Goal: Entertainment & Leisure: Consume media (video, audio)

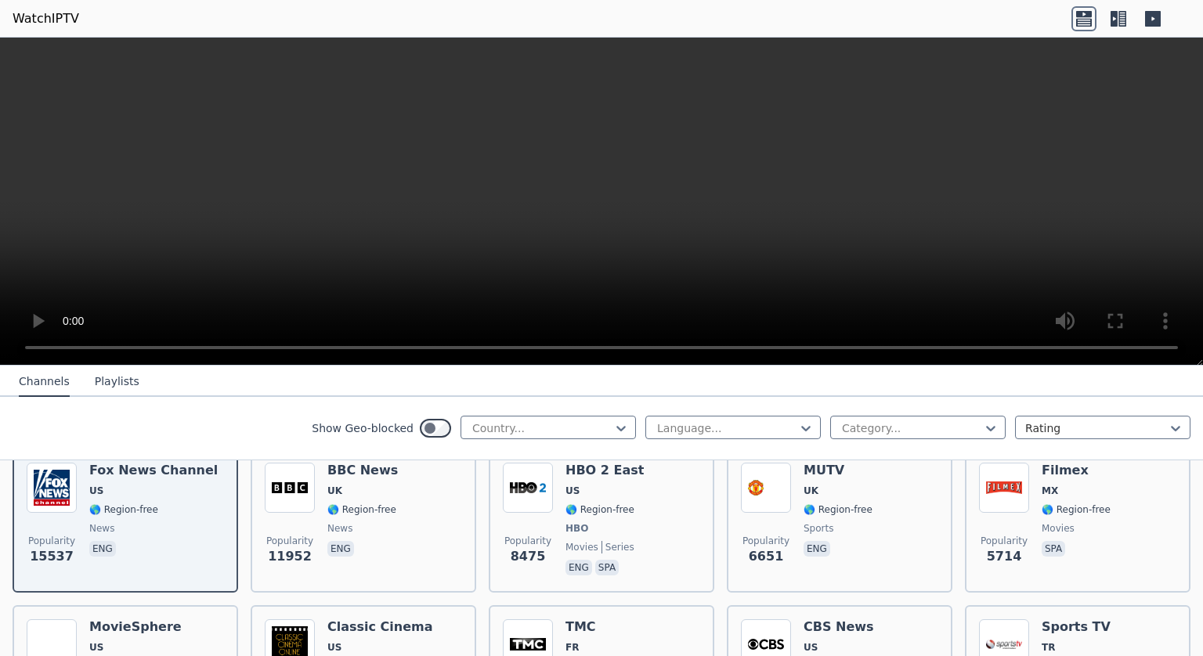
scroll to position [215, 0]
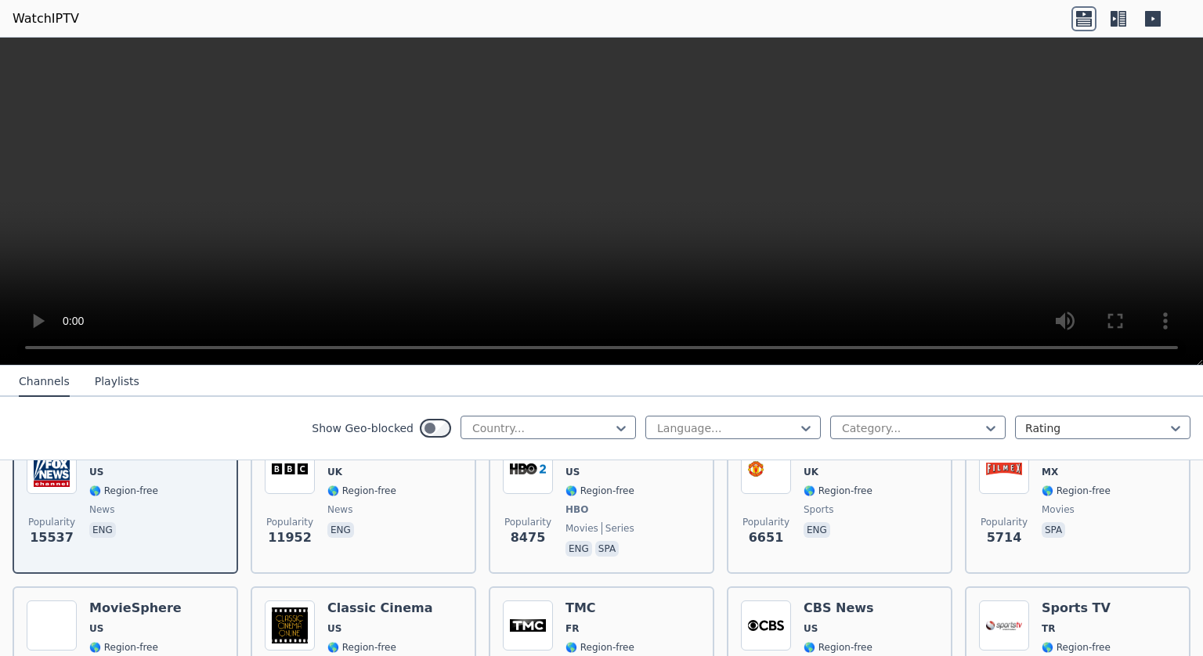
click at [369, 428] on label "Show Geo-blocked" at bounding box center [363, 428] width 102 height 16
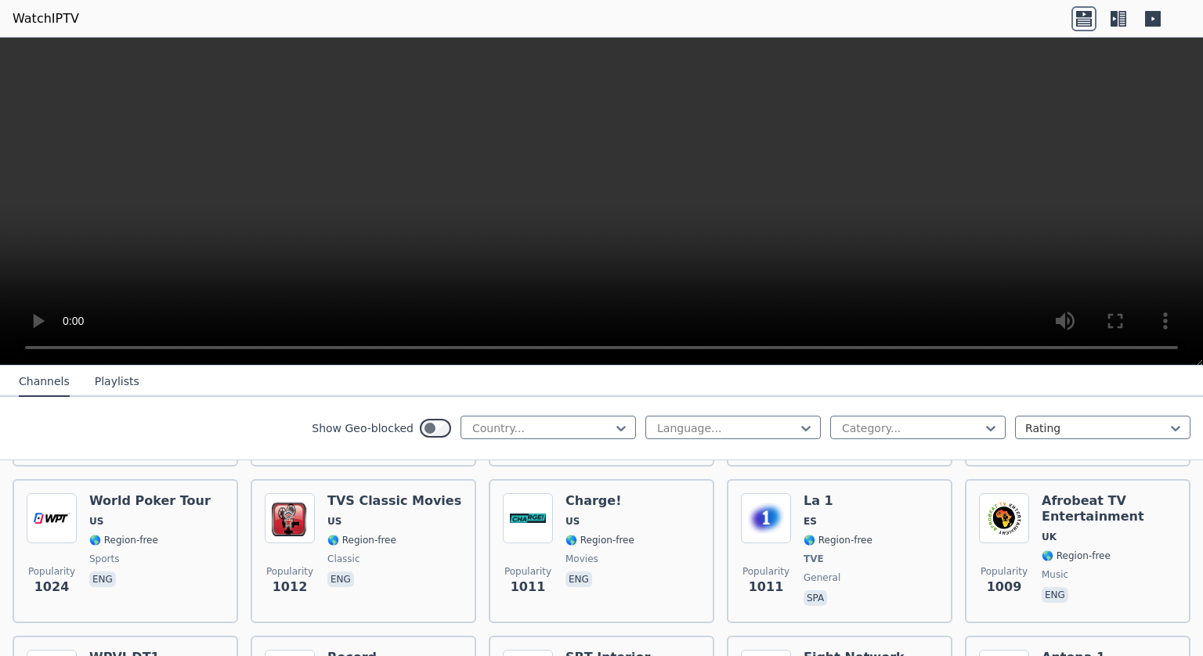
scroll to position [2157, 0]
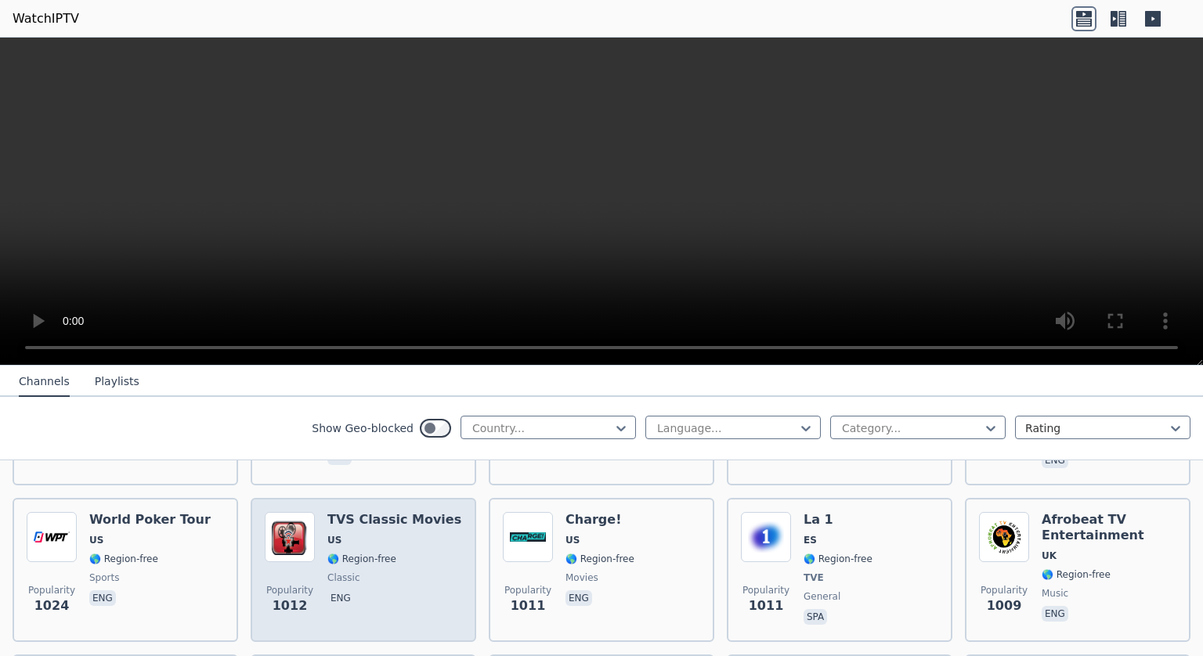
click at [377, 512] on h6 "TVS Classic Movies" at bounding box center [394, 520] width 134 height 16
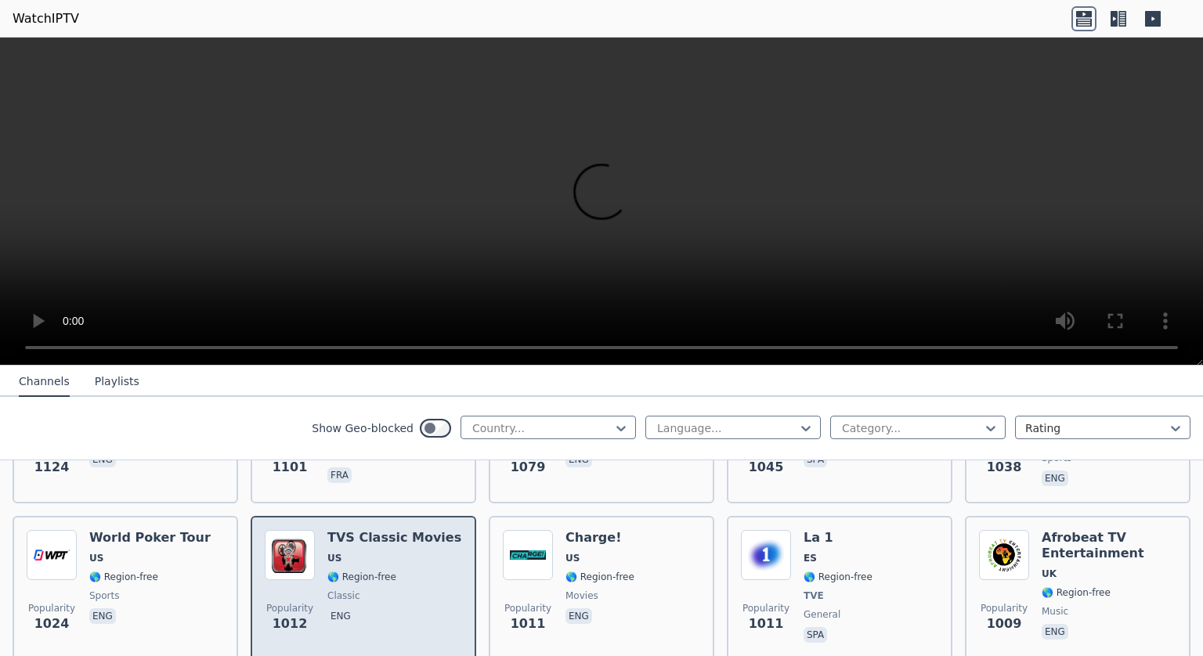
scroll to position [2136, 0]
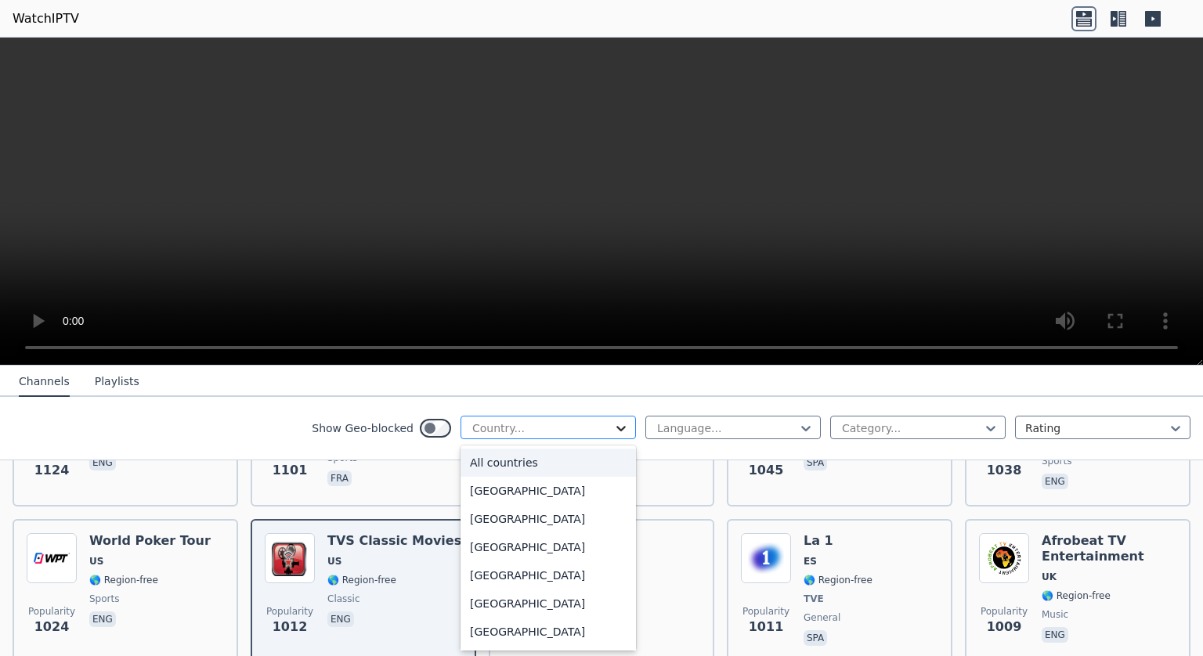
click at [613, 425] on icon at bounding box center [621, 428] width 16 height 16
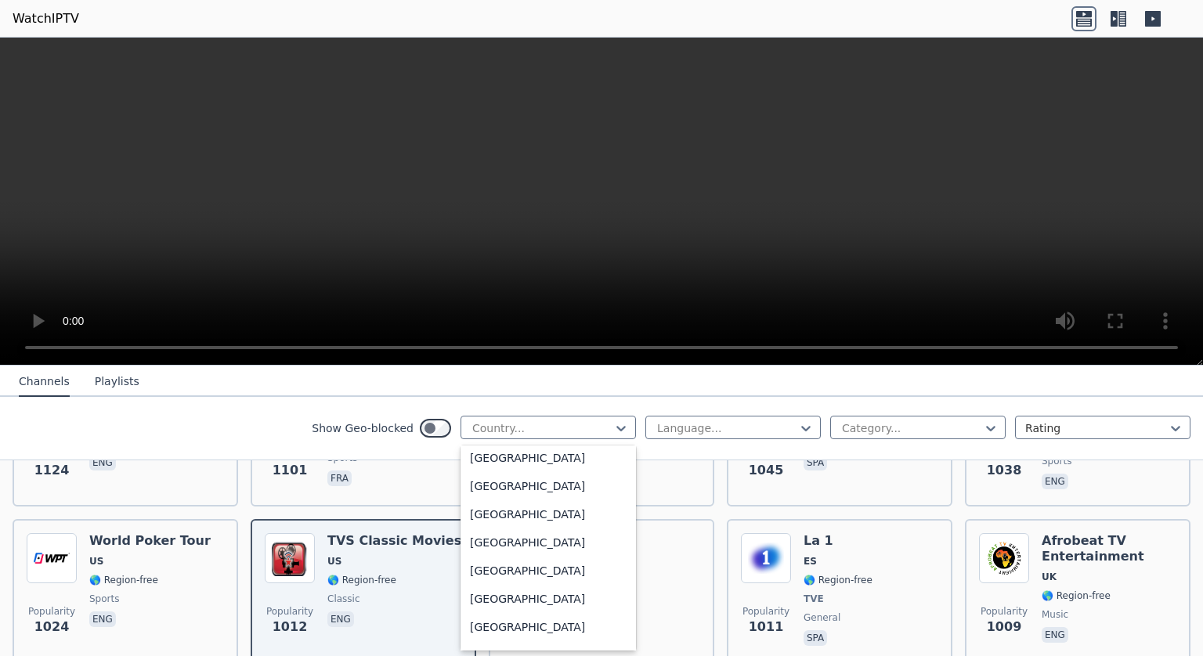
scroll to position [5459, 0]
click at [516, 538] on div "[GEOGRAPHIC_DATA]" at bounding box center [547, 544] width 175 height 28
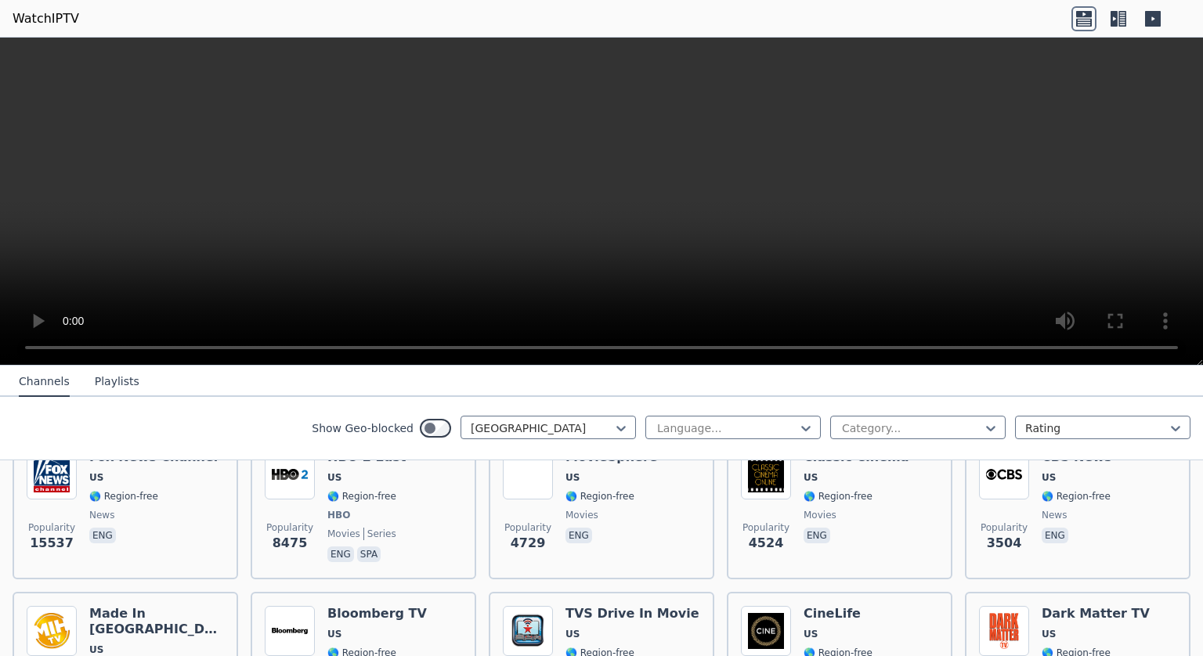
scroll to position [210, 0]
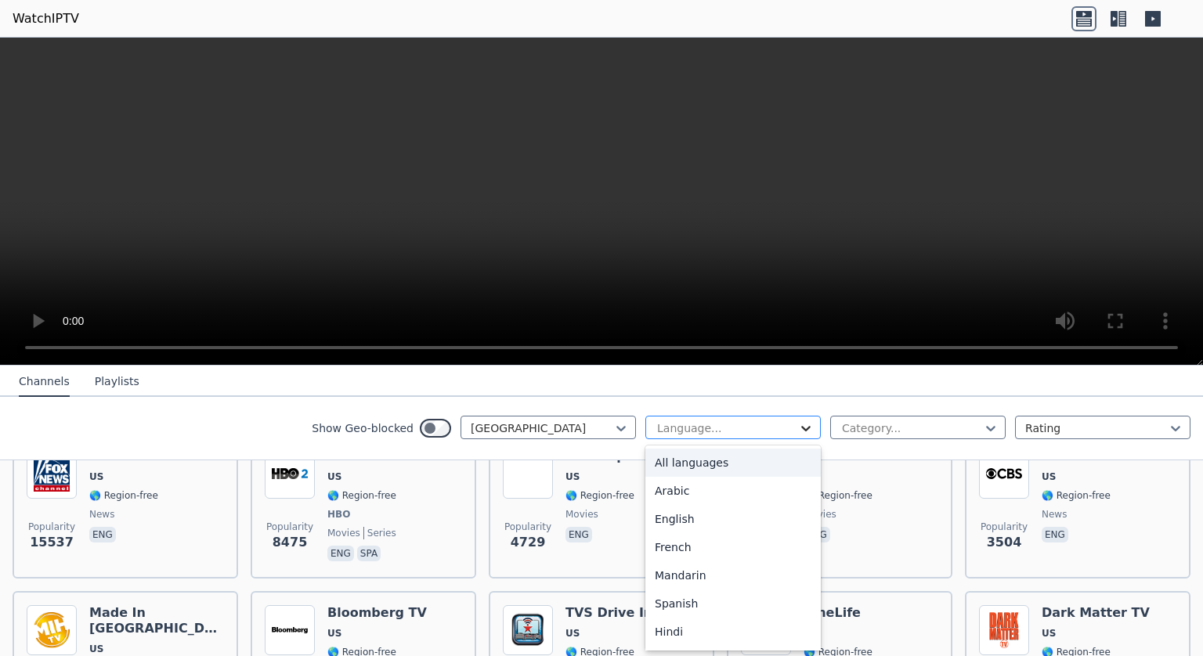
click at [798, 422] on icon at bounding box center [806, 428] width 16 height 16
click at [698, 518] on div "English" at bounding box center [732, 519] width 175 height 28
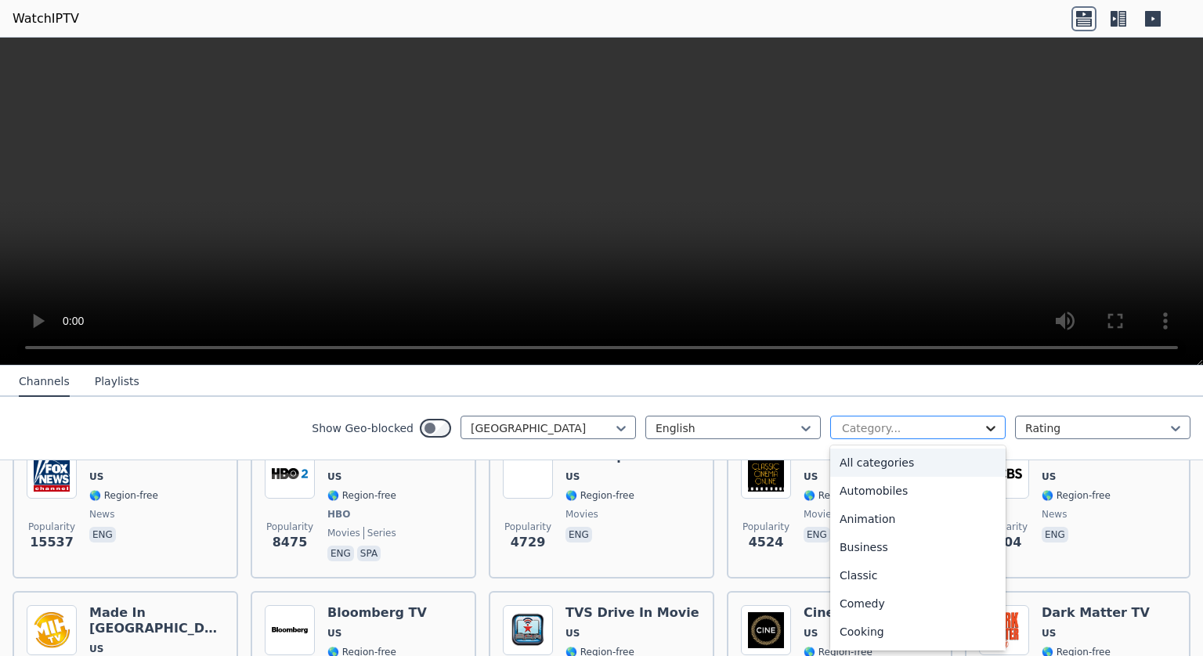
click at [983, 426] on icon at bounding box center [991, 428] width 16 height 16
click at [877, 464] on div "All categories" at bounding box center [917, 463] width 175 height 28
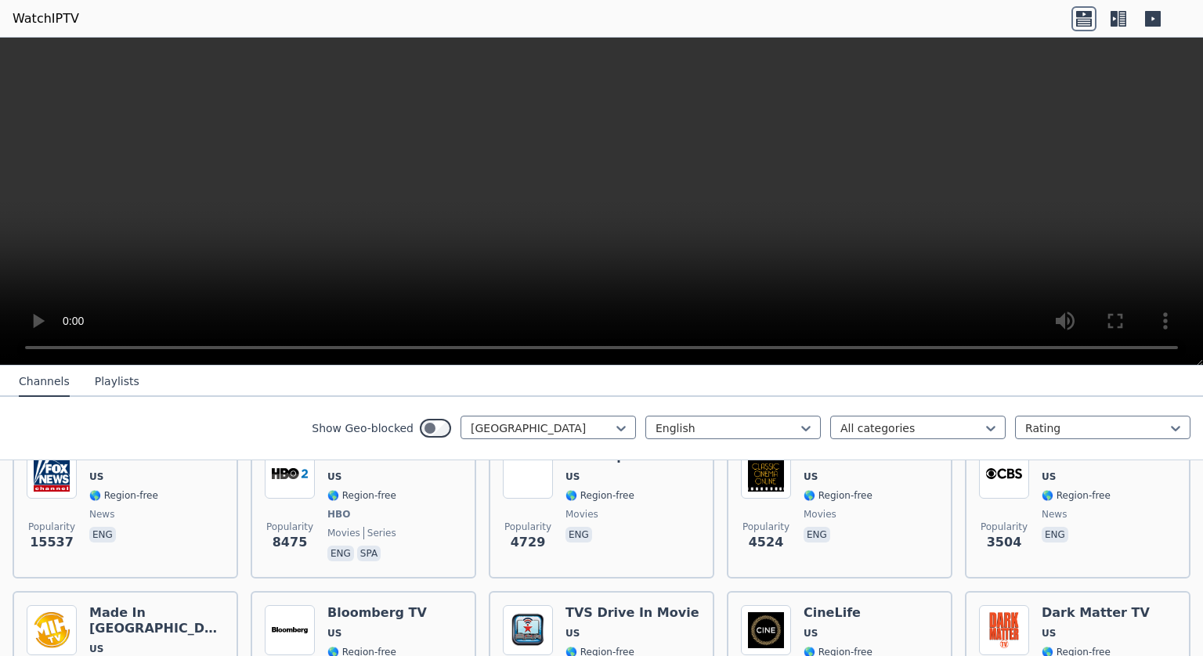
click at [877, 471] on span "US" at bounding box center [856, 477] width 106 height 13
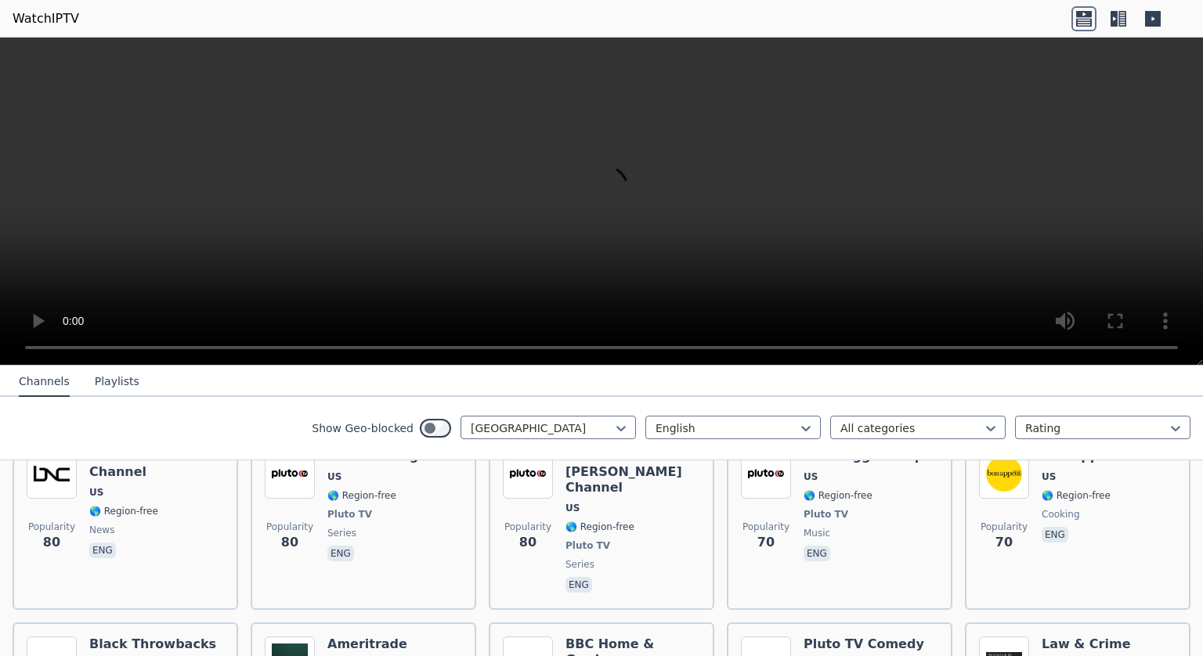
scroll to position [7933, 0]
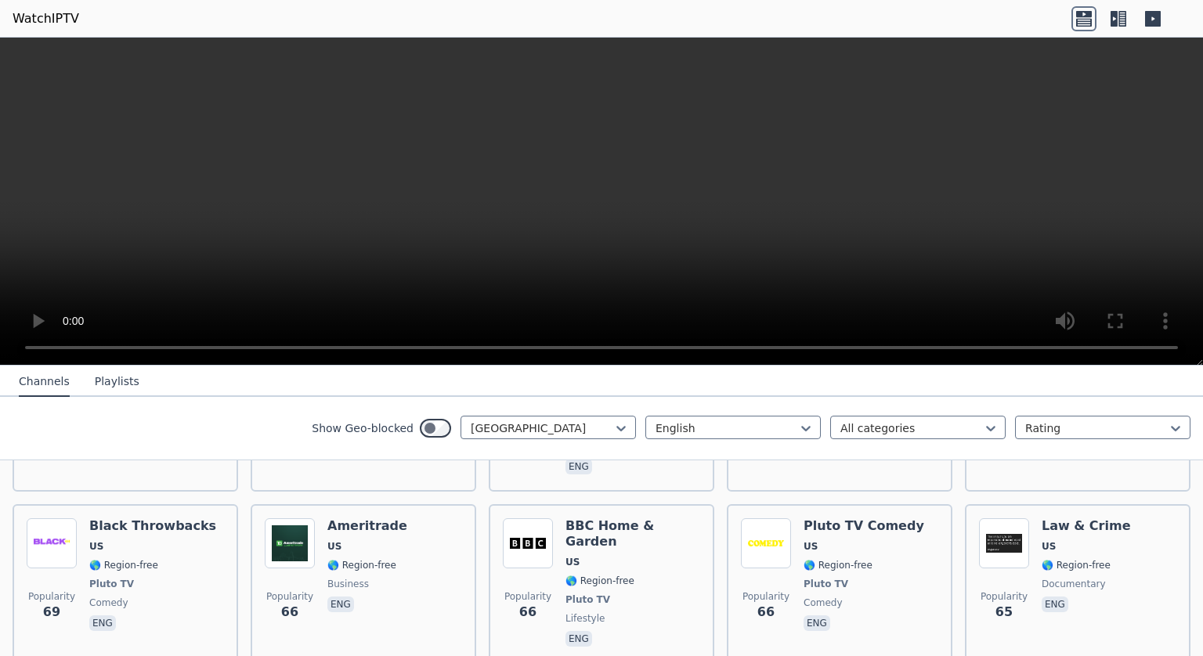
click at [625, 487] on img "Open JustDone" at bounding box center [619, 489] width 15 height 15
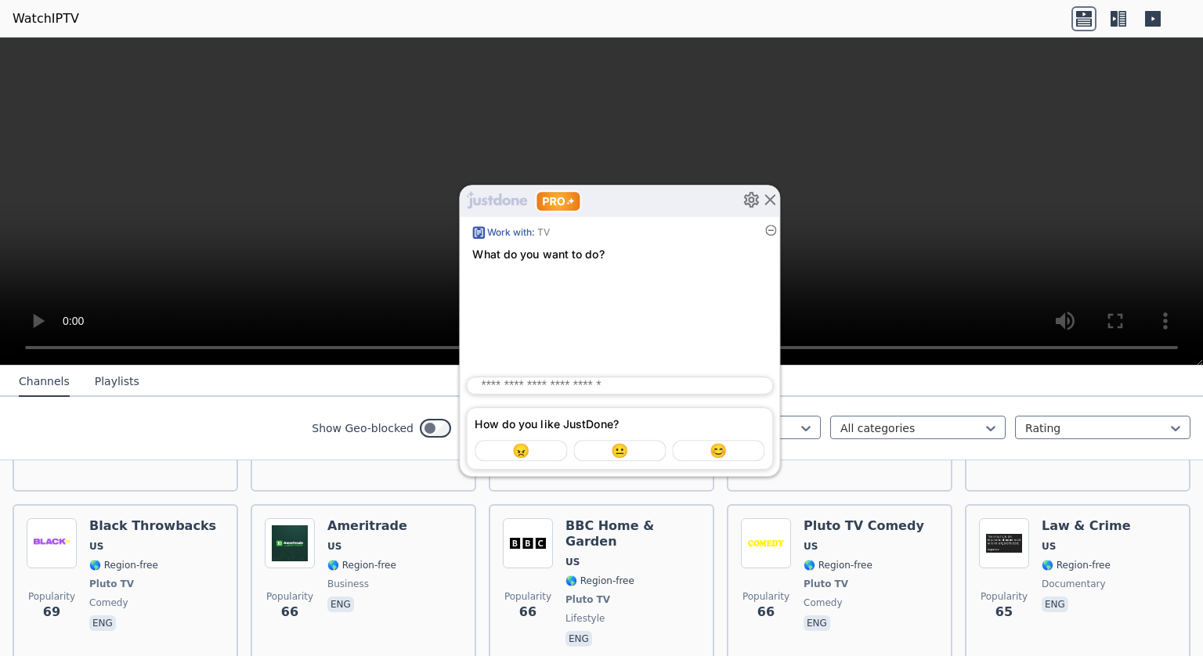
drag, startPoint x: 625, startPoint y: 487, endPoint x: 633, endPoint y: 544, distance: 57.7
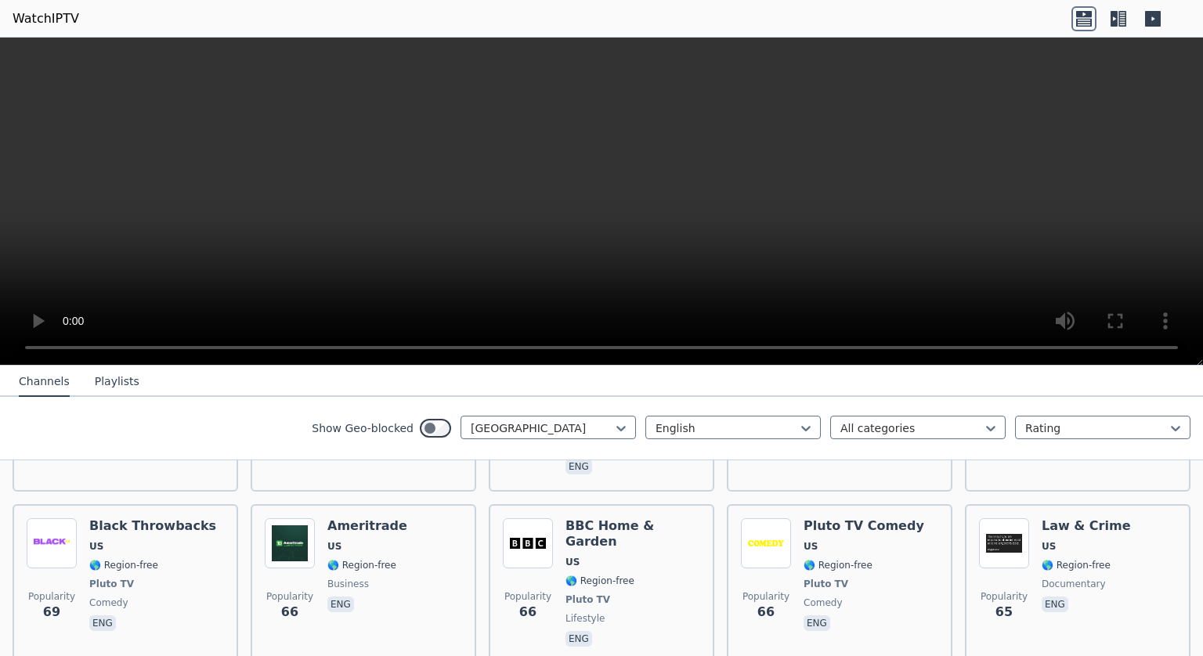
click at [1168, 423] on icon at bounding box center [1176, 428] width 16 height 16
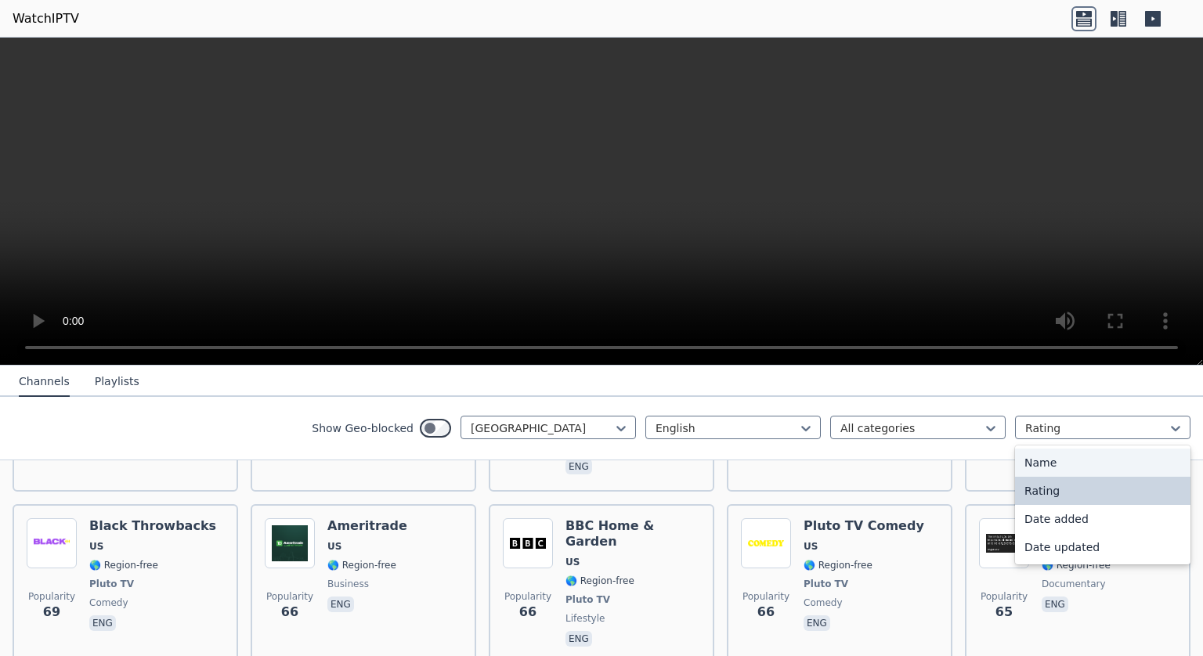
click at [1099, 453] on div "Name" at bounding box center [1102, 463] width 175 height 28
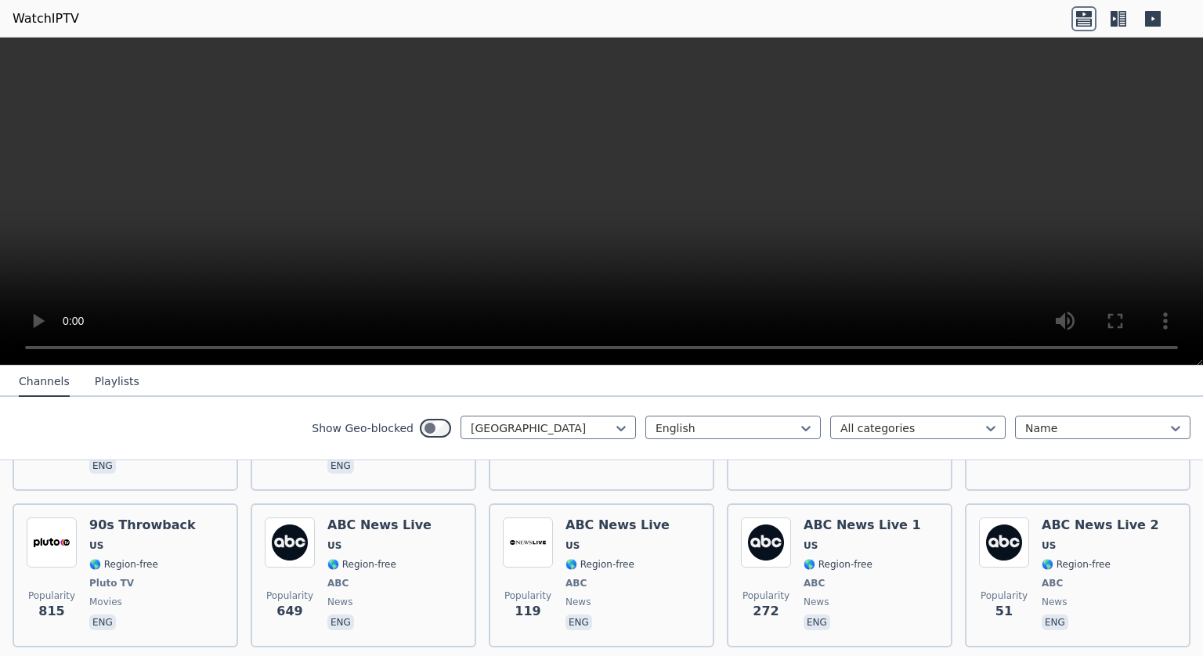
scroll to position [816, 0]
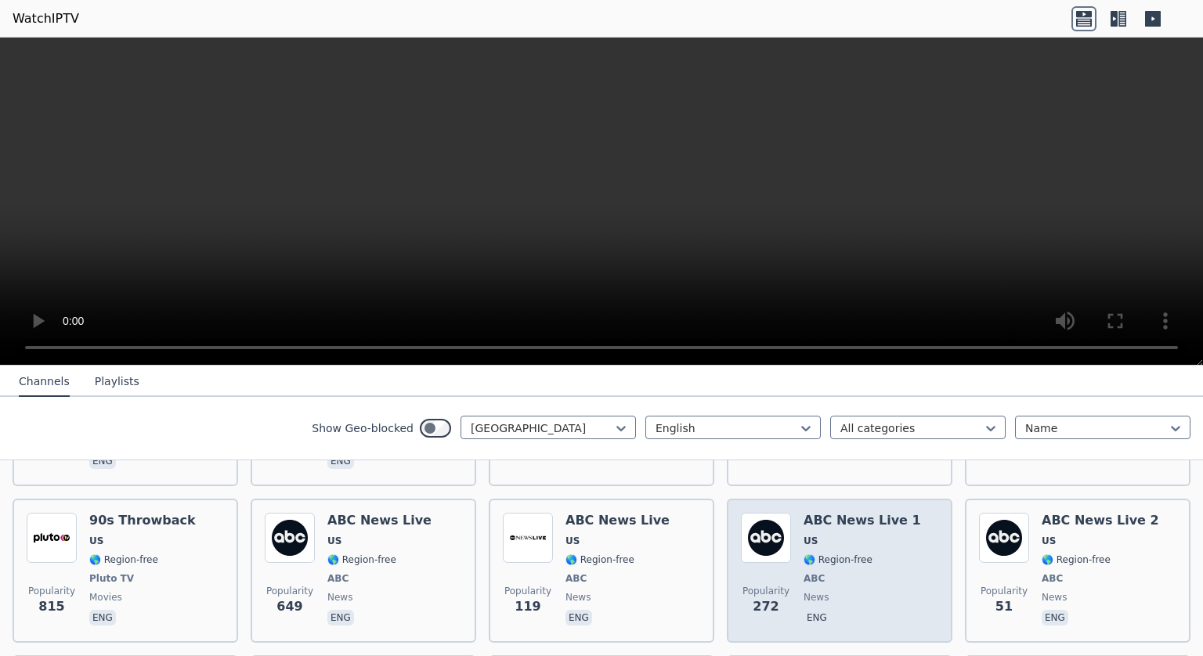
click at [764, 519] on img at bounding box center [766, 538] width 50 height 50
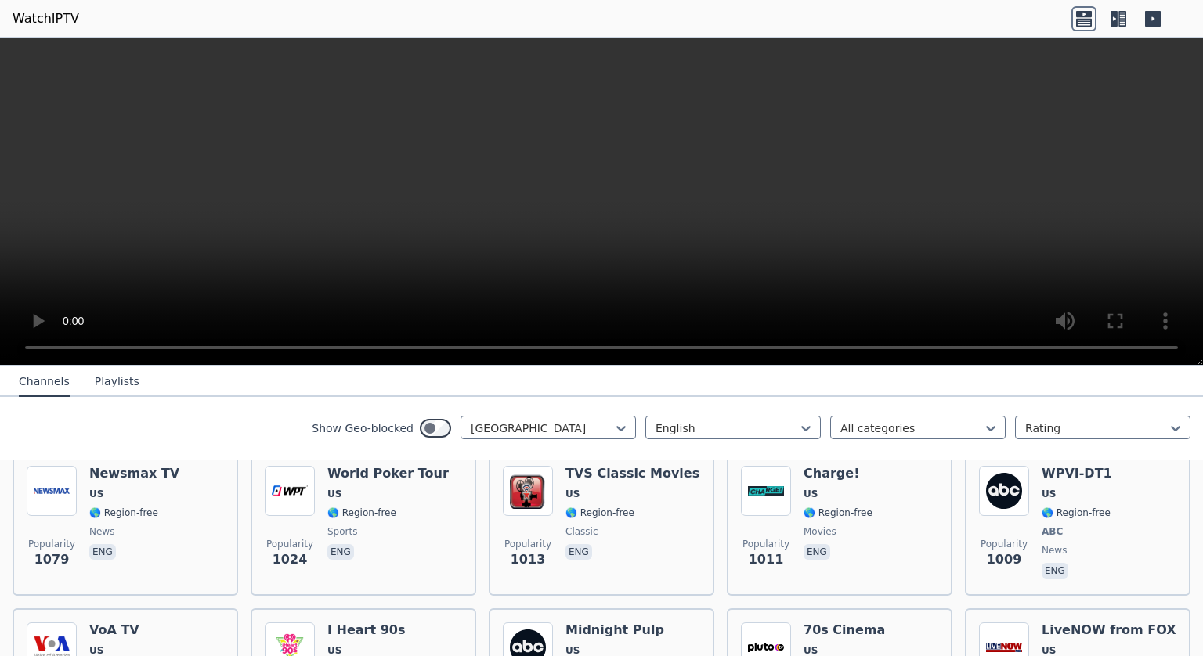
scroll to position [800, 0]
